Goal: Complete application form

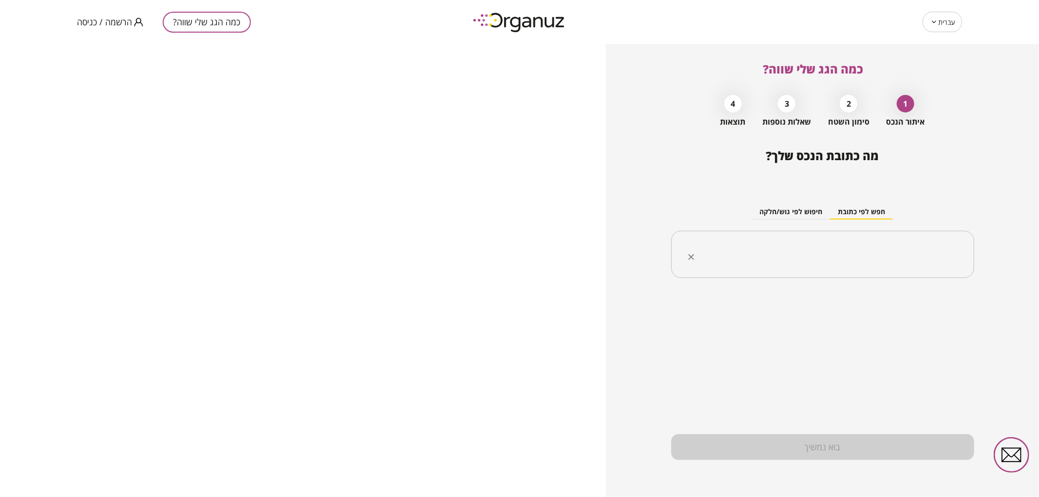
click at [830, 255] on input "text" at bounding box center [826, 254] width 272 height 24
type input "*"
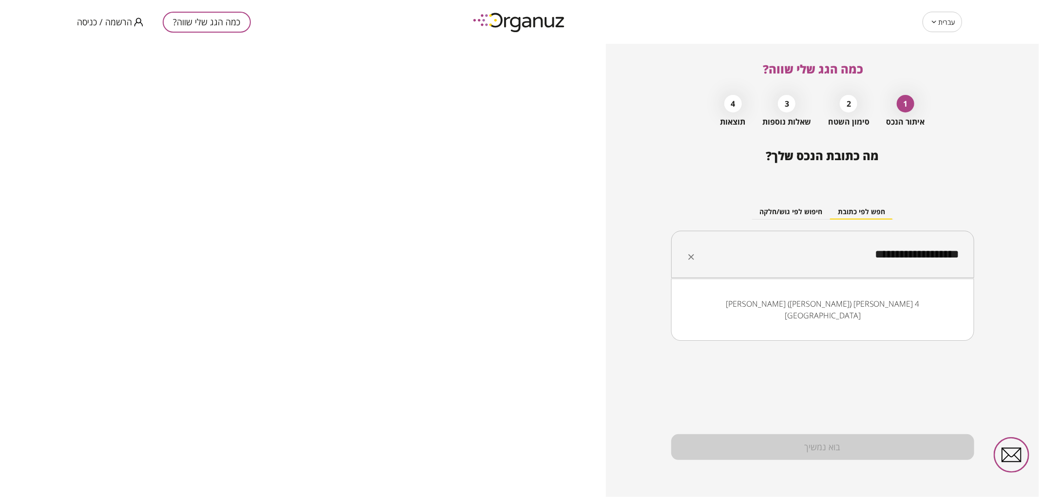
click at [851, 312] on li "[PERSON_NAME] ([PERSON_NAME]) [PERSON_NAME] 4 [GEOGRAPHIC_DATA]" at bounding box center [823, 309] width 278 height 29
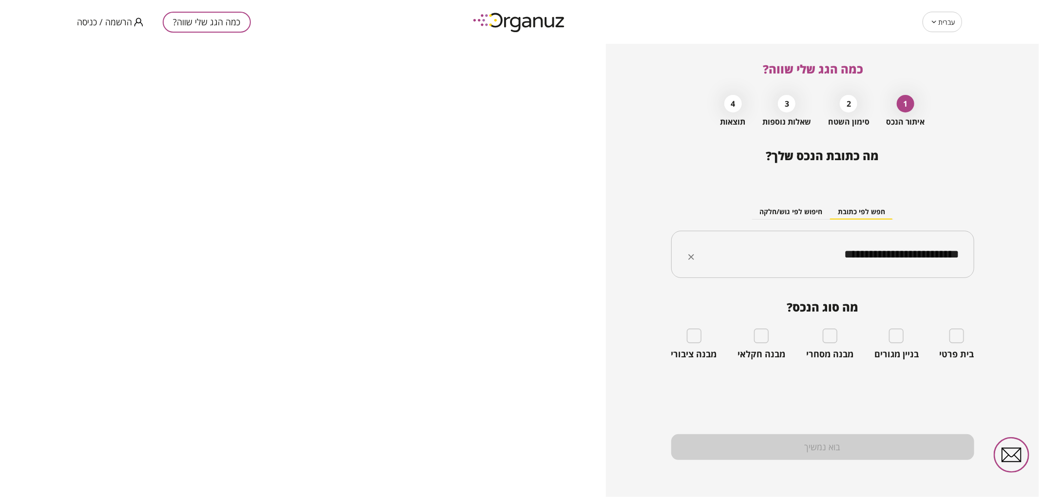
type input "**********"
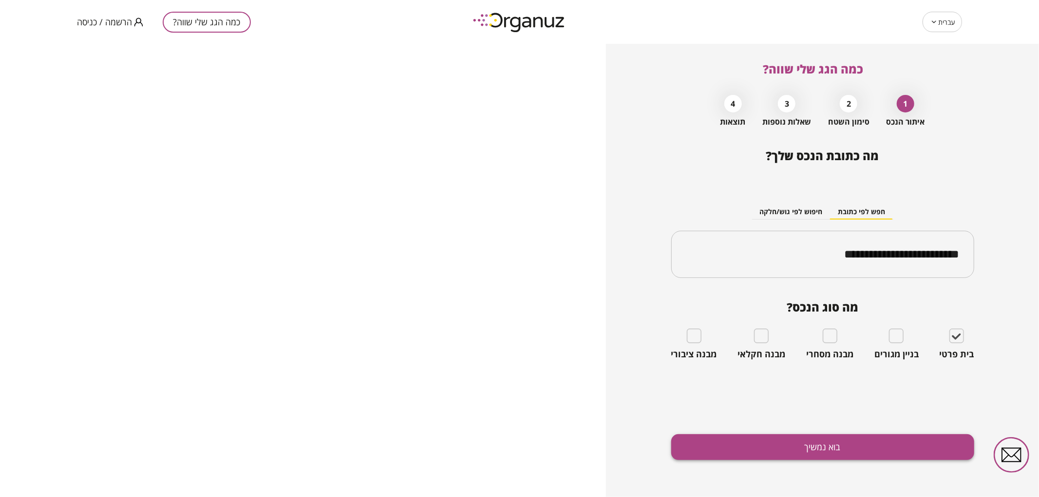
click at [864, 441] on button "בוא נמשיך" at bounding box center [822, 447] width 303 height 26
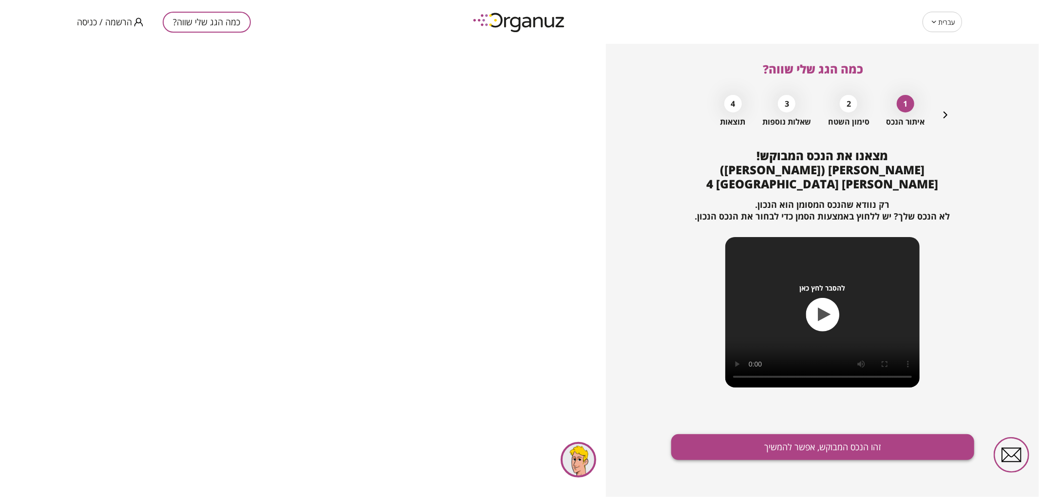
click at [777, 444] on button "זהו הנכס המבוקש, אפשר להמשיך" at bounding box center [822, 447] width 303 height 26
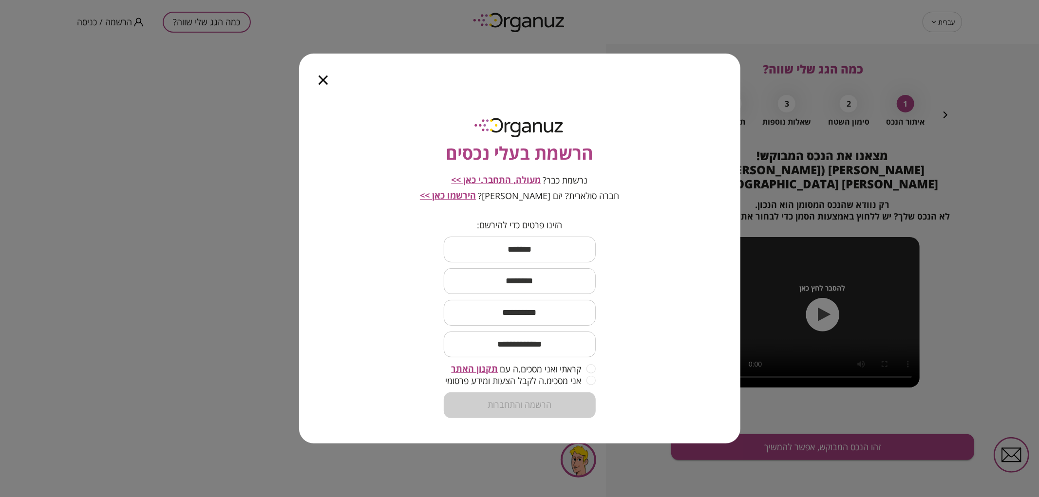
click at [500, 176] on span "מעולה, התחבר.י כאן >>" at bounding box center [496, 180] width 90 height 12
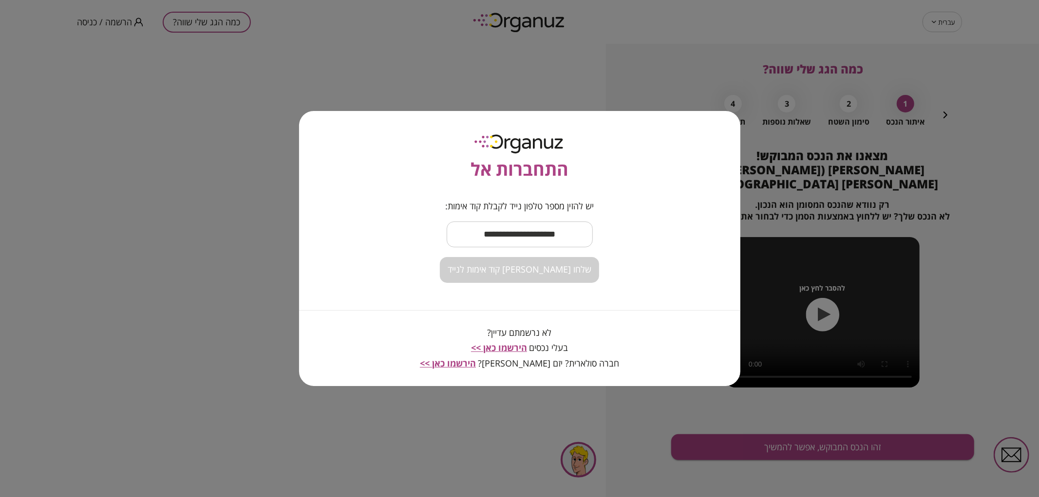
click at [521, 230] on input "text" at bounding box center [519, 234] width 146 height 29
type input "**********"
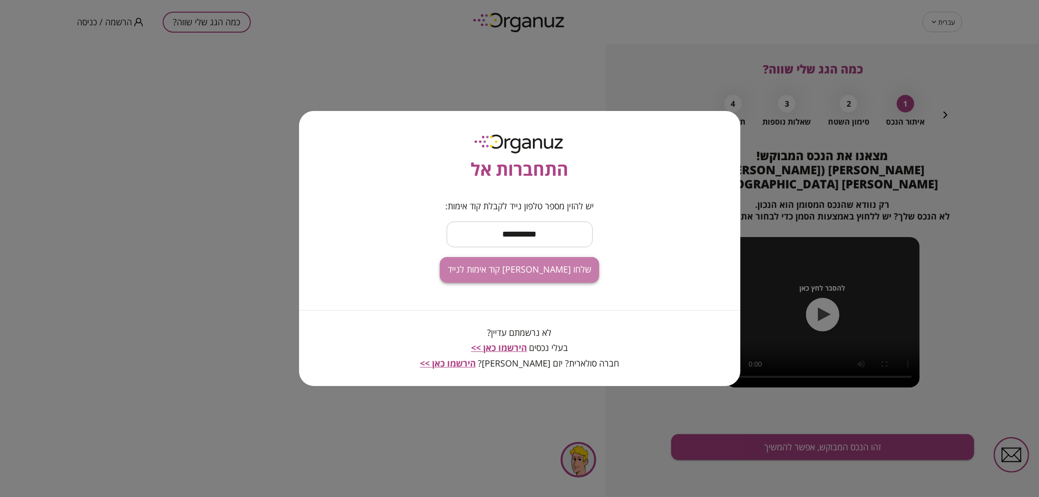
click at [546, 276] on button "שלחו [PERSON_NAME] קוד אימות לנייד" at bounding box center [519, 270] width 159 height 26
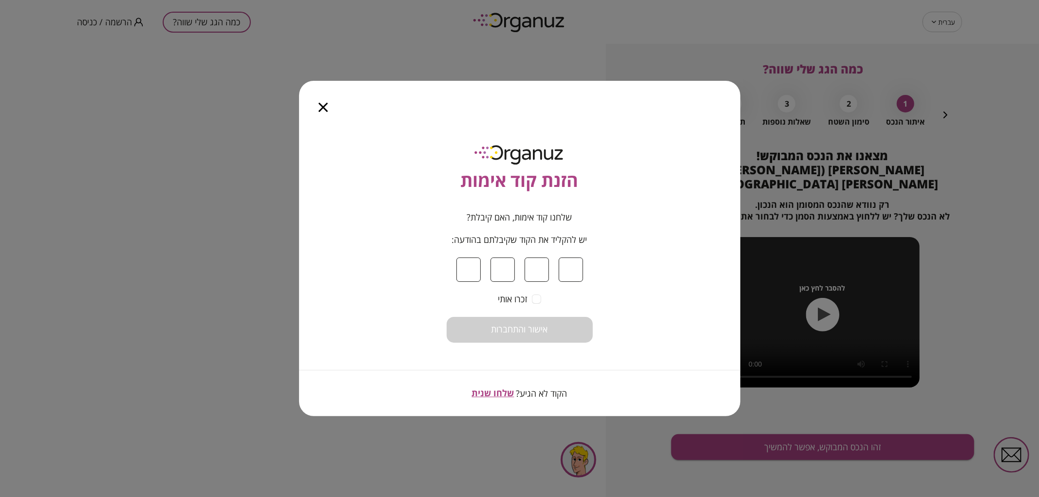
type input "*"
click at [549, 325] on button "אישור והתחברות" at bounding box center [519, 330] width 146 height 26
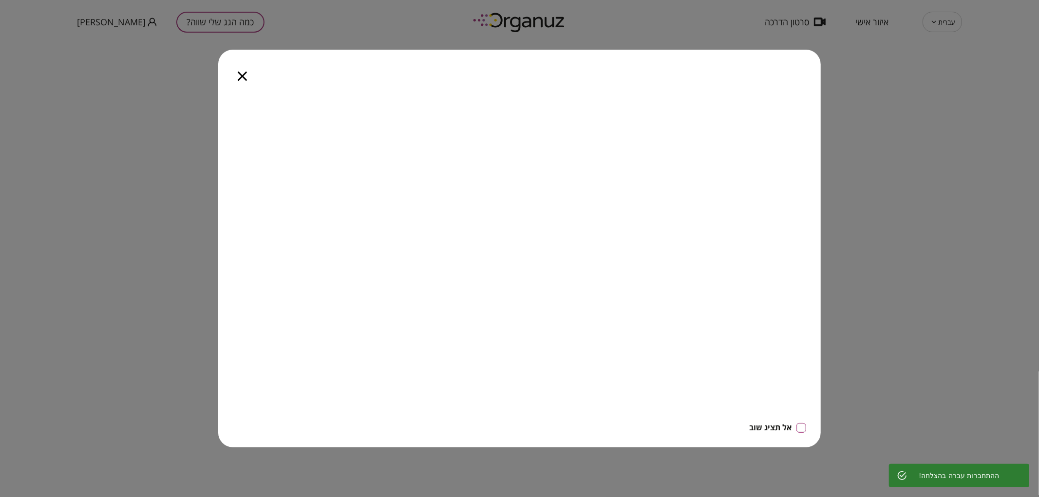
click at [243, 75] on icon "button" at bounding box center [242, 76] width 9 height 9
